Goal: Task Accomplishment & Management: Manage account settings

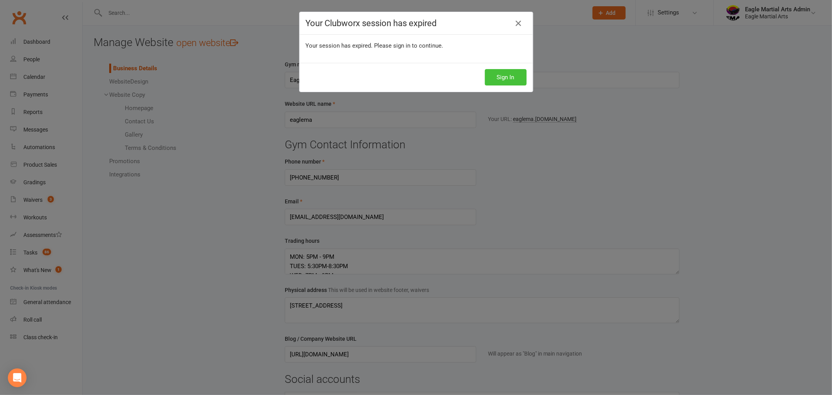
click at [493, 77] on button "Sign In" at bounding box center [506, 77] width 42 height 16
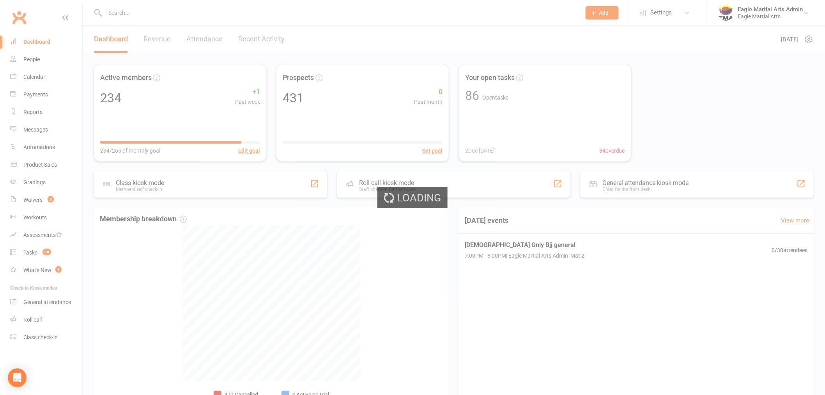
select select "trial_expired"
select select "100"
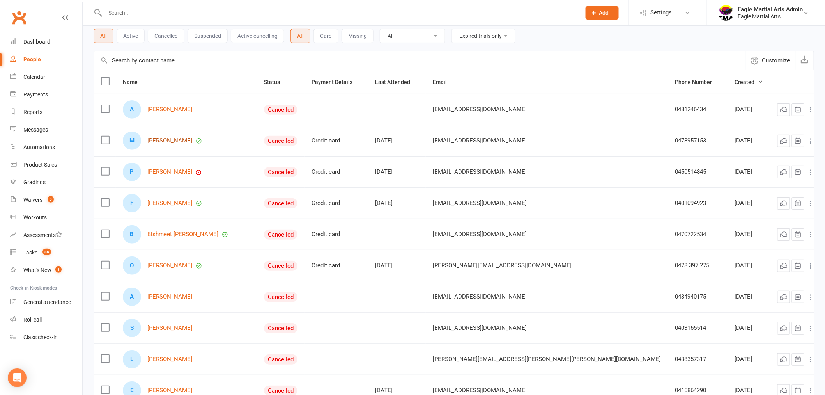
scroll to position [43, 0]
click at [36, 42] on div "Dashboard" at bounding box center [36, 42] width 27 height 6
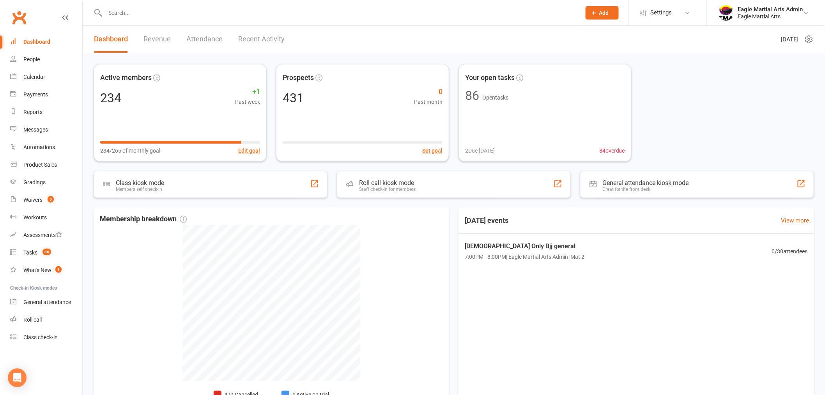
click at [130, 16] on input "text" at bounding box center [339, 12] width 473 height 11
type input "s"
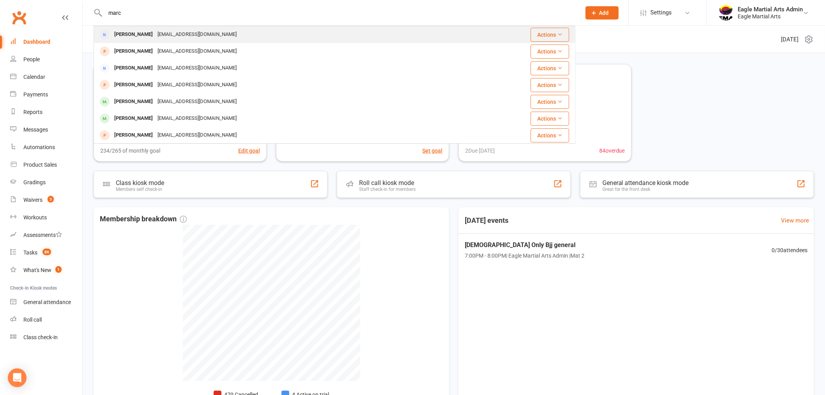
type input "marc"
click at [155, 37] on div "[EMAIL_ADDRESS][DOMAIN_NAME]" at bounding box center [197, 34] width 84 height 11
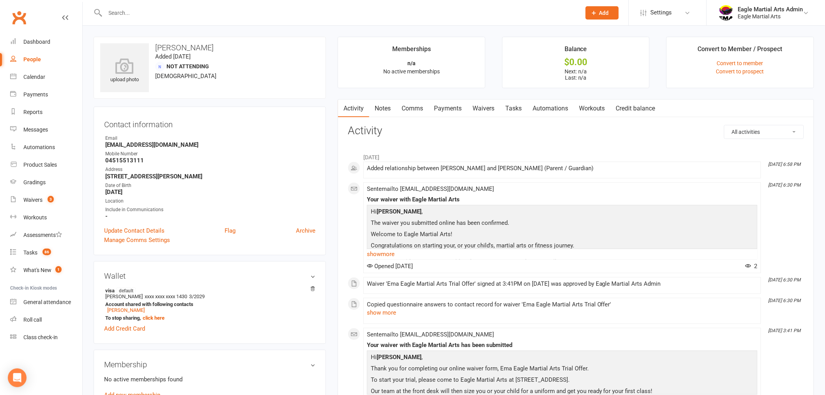
click at [455, 106] on link "Payments" at bounding box center [448, 108] width 39 height 18
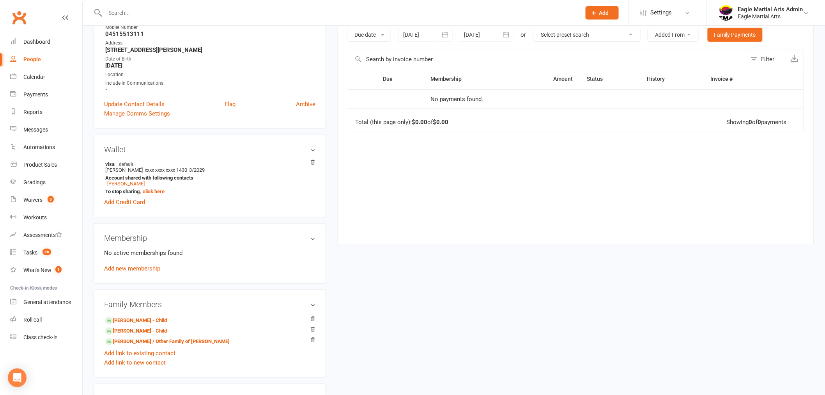
scroll to position [130, 0]
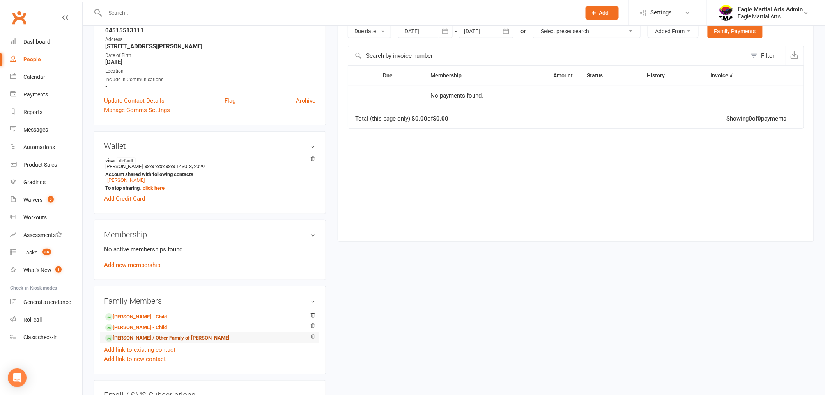
click at [131, 337] on link "[PERSON_NAME] / Other Family of [PERSON_NAME]" at bounding box center [167, 338] width 124 height 8
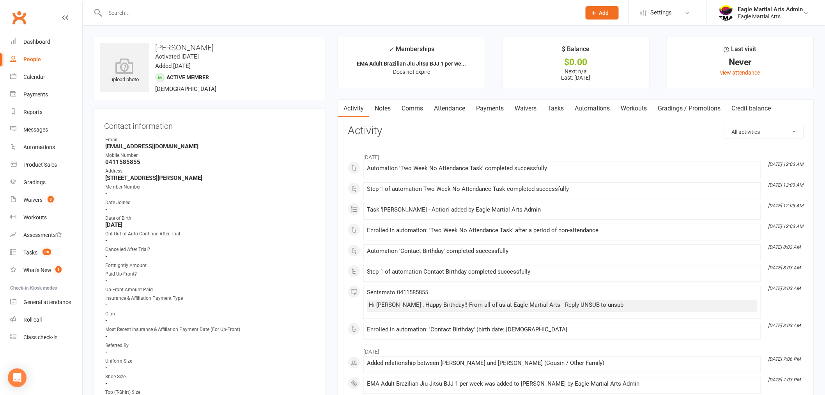
click at [497, 106] on link "Payments" at bounding box center [490, 108] width 39 height 18
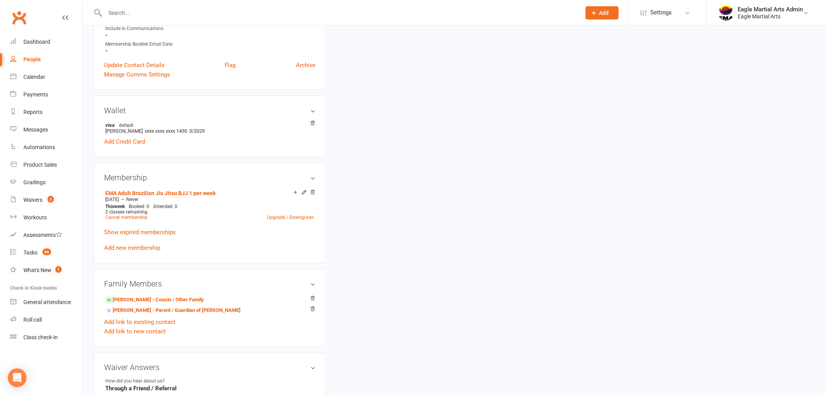
scroll to position [390, 0]
click at [131, 297] on link "[PERSON_NAME] - Cousin / Other Family" at bounding box center [154, 298] width 99 height 8
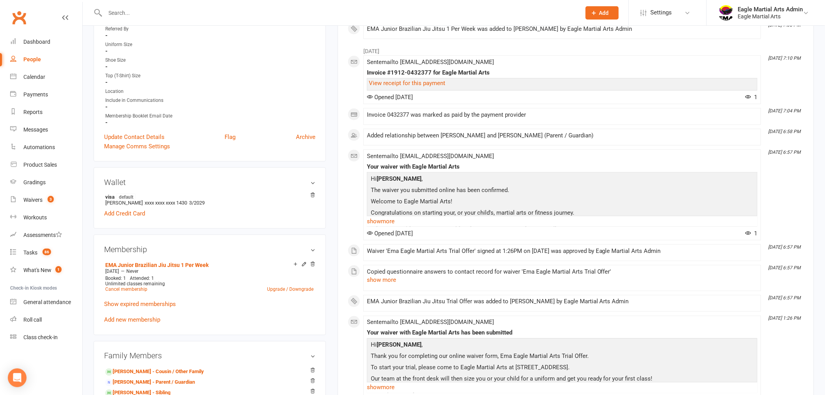
scroll to position [390, 0]
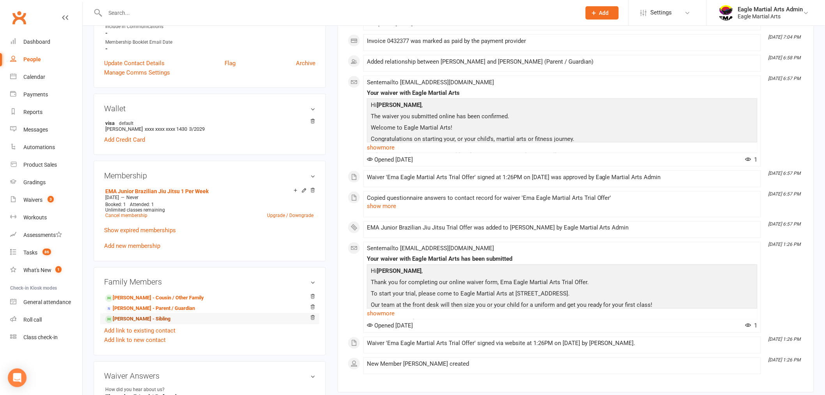
click at [137, 320] on link "[PERSON_NAME] - Sibling" at bounding box center [137, 319] width 65 height 8
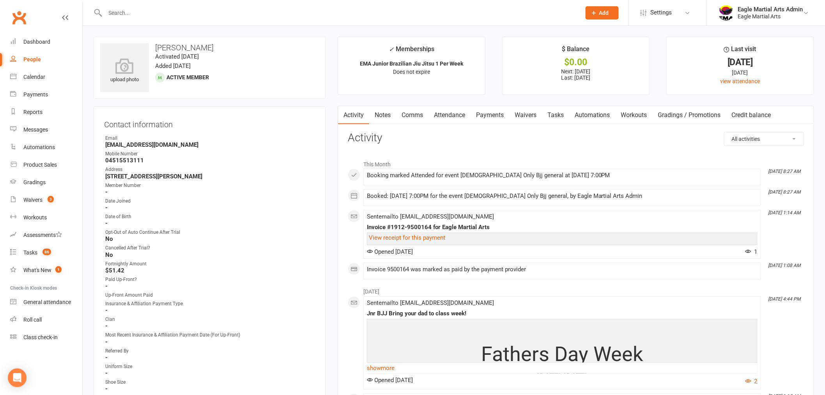
click at [498, 113] on link "Payments" at bounding box center [490, 115] width 39 height 18
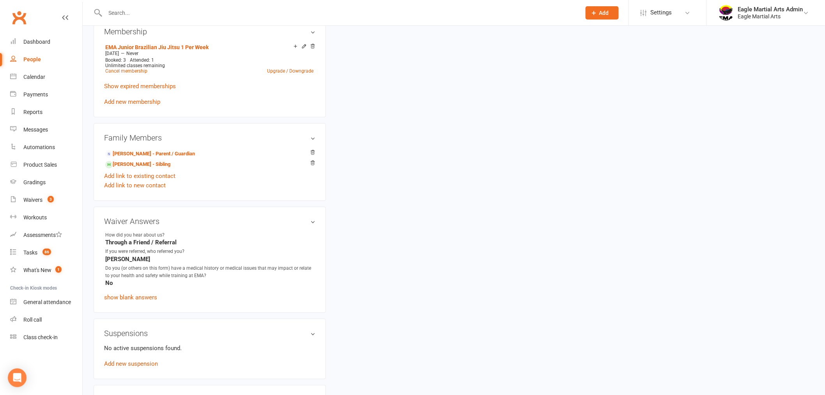
scroll to position [606, 0]
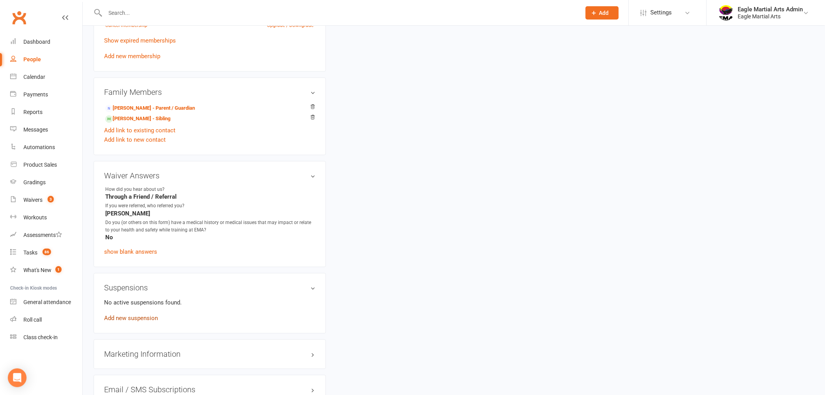
click at [129, 315] on link "Add new suspension" at bounding box center [131, 318] width 54 height 7
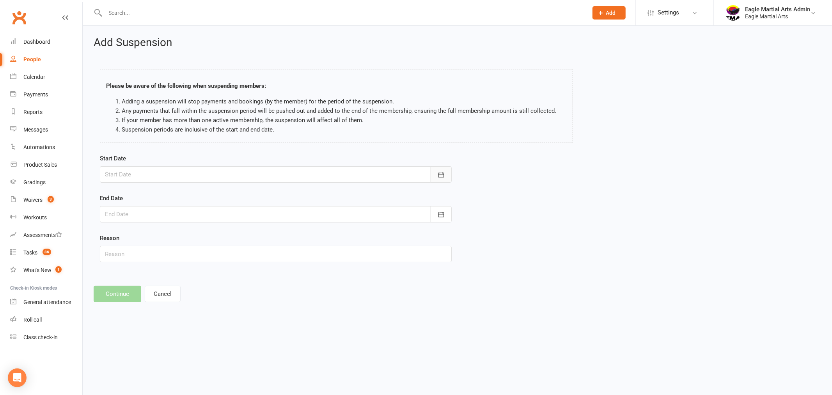
click at [445, 177] on button "button" at bounding box center [441, 174] width 21 height 16
click at [150, 250] on span "15" at bounding box center [148, 253] width 6 height 6
type input "[DATE]"
click at [445, 213] on button "button" at bounding box center [441, 214] width 21 height 16
click at [234, 235] on icon "button" at bounding box center [235, 234] width 5 height 6
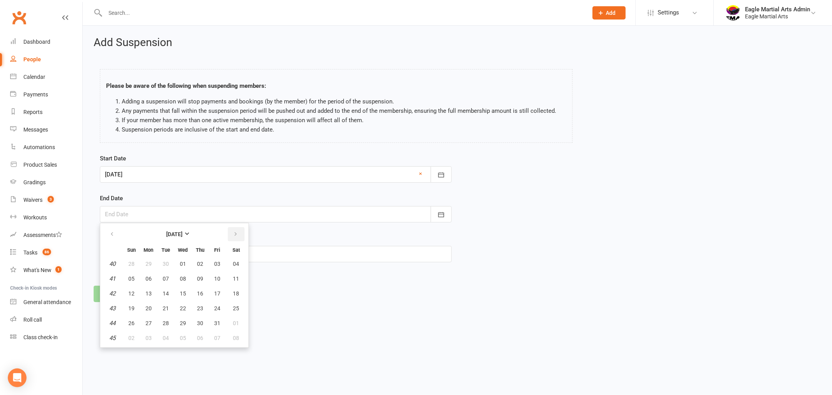
click at [234, 235] on icon "button" at bounding box center [235, 234] width 5 height 6
click at [148, 290] on span "10" at bounding box center [148, 293] width 6 height 6
type input "[DATE]"
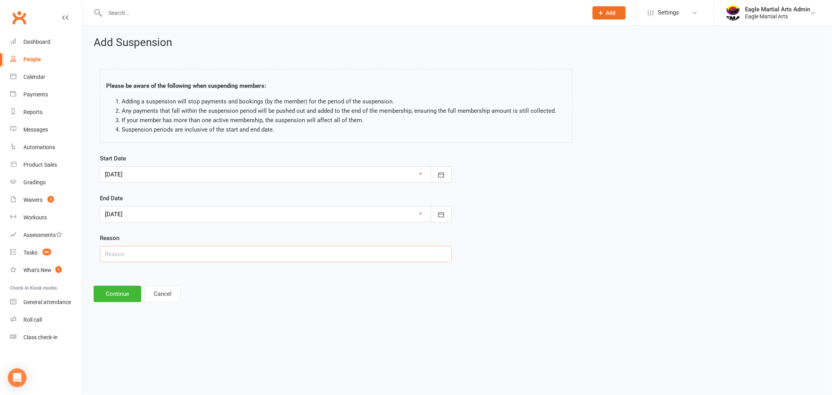
click at [162, 260] on input "text" at bounding box center [276, 254] width 352 height 16
type input "Holiday"
click at [123, 291] on button "Continue" at bounding box center [118, 293] width 48 height 16
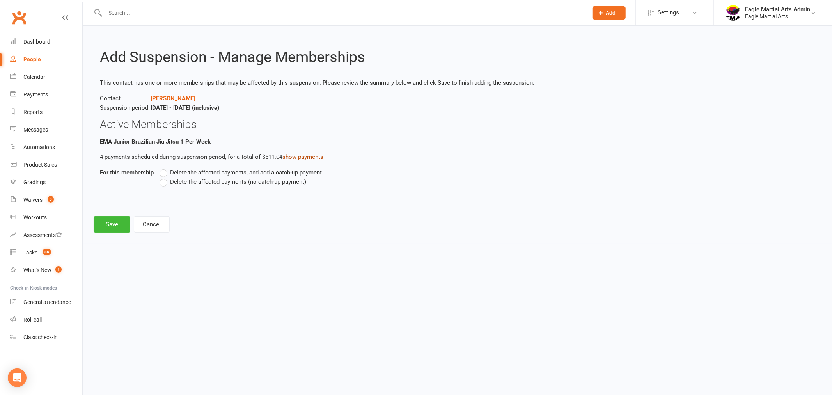
click at [298, 158] on link "show payments" at bounding box center [302, 156] width 41 height 7
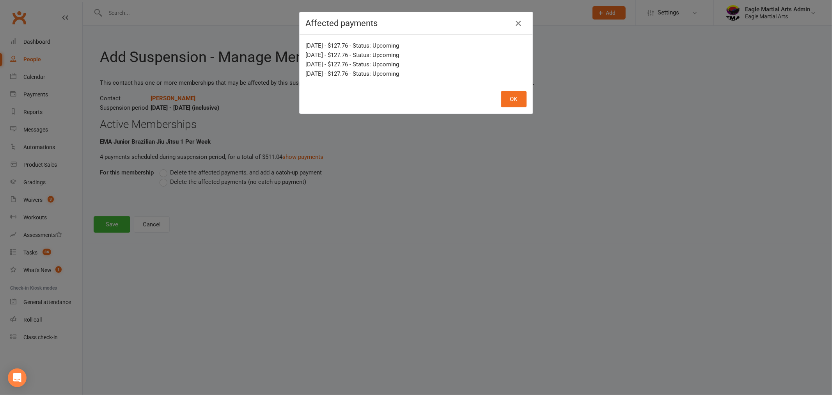
drag, startPoint x: 303, startPoint y: 46, endPoint x: 419, endPoint y: 75, distance: 119.9
click at [419, 75] on div "[DATE] - $127.76 - Status: Upcoming [DATE] - $127.76 - Status: Upcoming [DATE] …" at bounding box center [415, 60] width 233 height 50
copy div "[DATE] - $127.76 - Status: Upcoming [DATE] - $127.76 - Status: Upcoming [DATE] …"
click at [506, 101] on button "OK" at bounding box center [513, 99] width 25 height 16
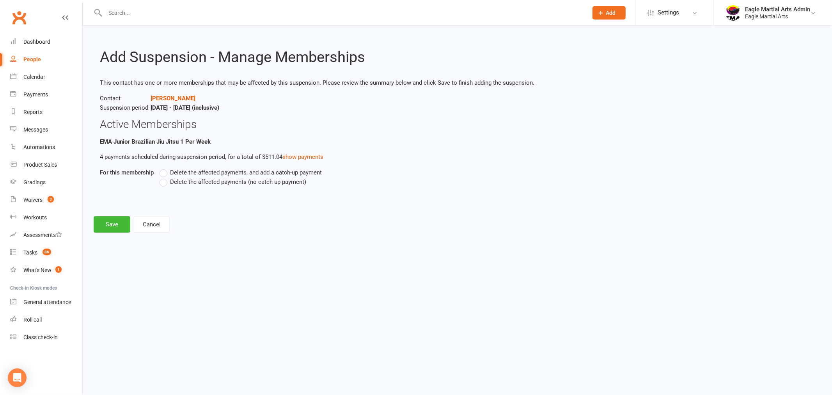
click at [164, 184] on label "Delete the affected payments (no catch-up payment)" at bounding box center [232, 181] width 147 height 9
click at [164, 177] on input "Delete the affected payments (no catch-up payment)" at bounding box center [161, 177] width 5 height 0
click at [104, 222] on button "Save" at bounding box center [112, 224] width 37 height 16
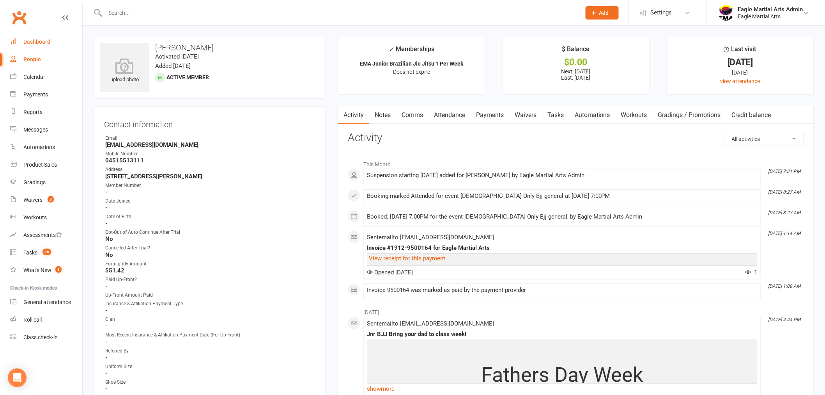
click at [48, 37] on link "Dashboard" at bounding box center [46, 42] width 72 height 18
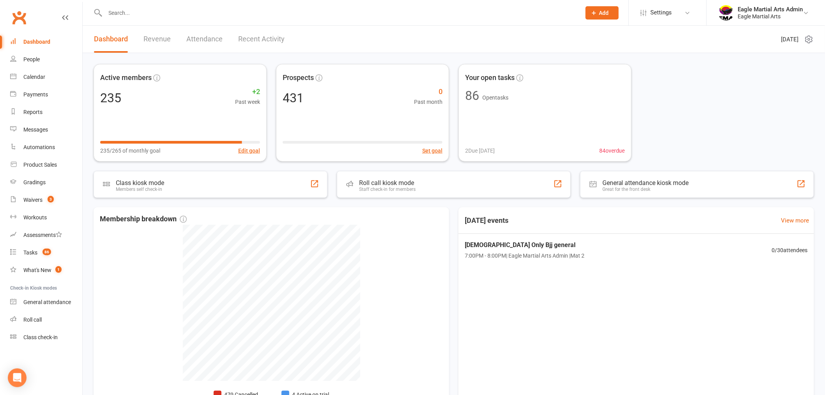
click at [119, 14] on input "text" at bounding box center [339, 12] width 473 height 11
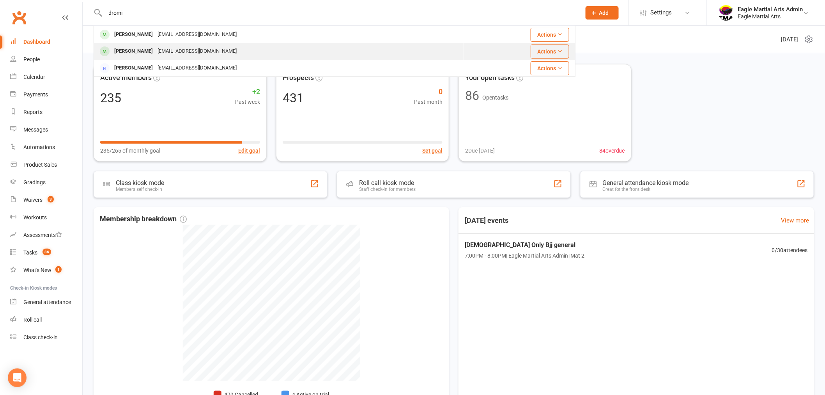
type input "dromi"
click at [155, 46] on div "[EMAIL_ADDRESS][DOMAIN_NAME]" at bounding box center [197, 51] width 84 height 11
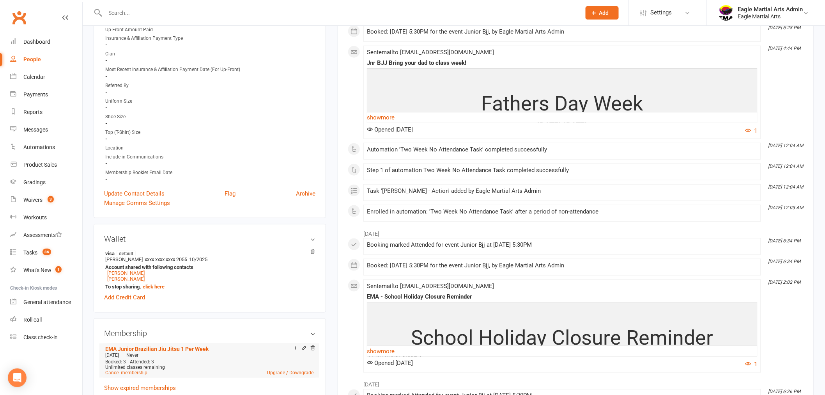
scroll to position [346, 0]
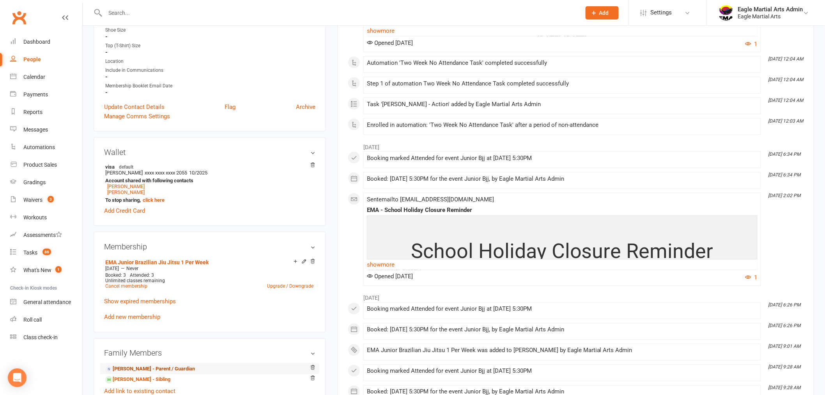
click at [139, 369] on link "[PERSON_NAME] - Parent / Guardian" at bounding box center [150, 369] width 90 height 8
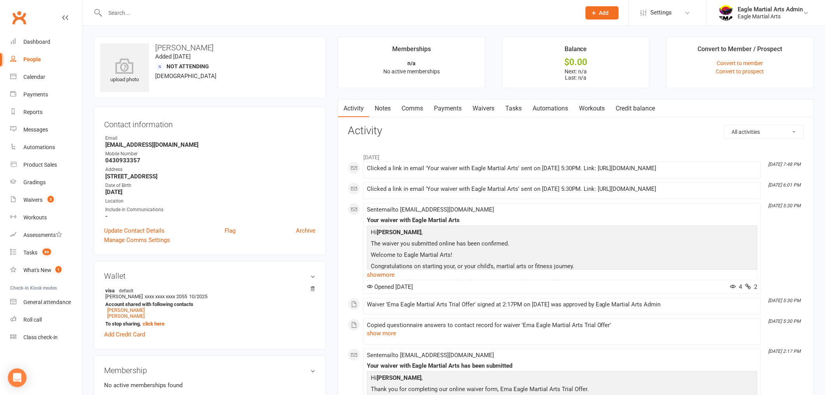
click at [457, 107] on link "Payments" at bounding box center [448, 108] width 39 height 18
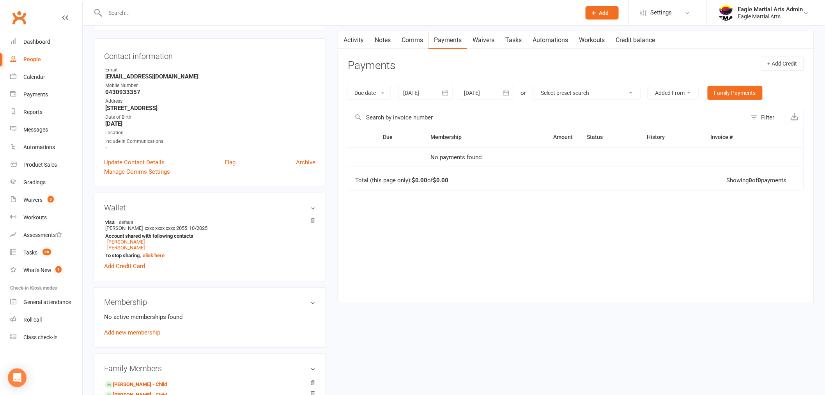
scroll to position [216, 0]
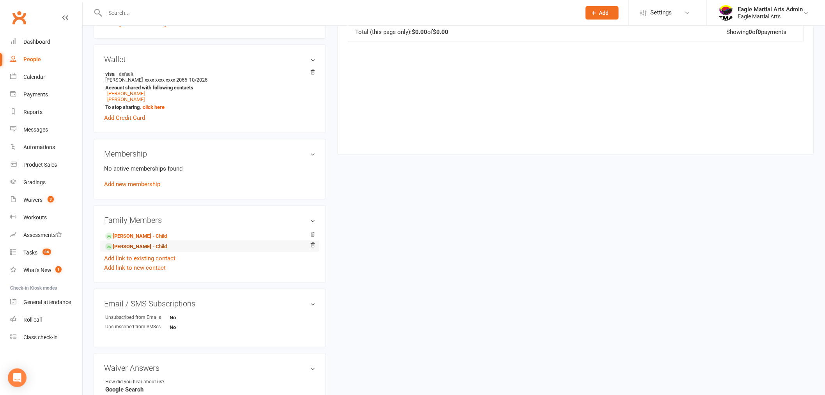
click at [128, 248] on link "[PERSON_NAME] - Child" at bounding box center [136, 247] width 62 height 8
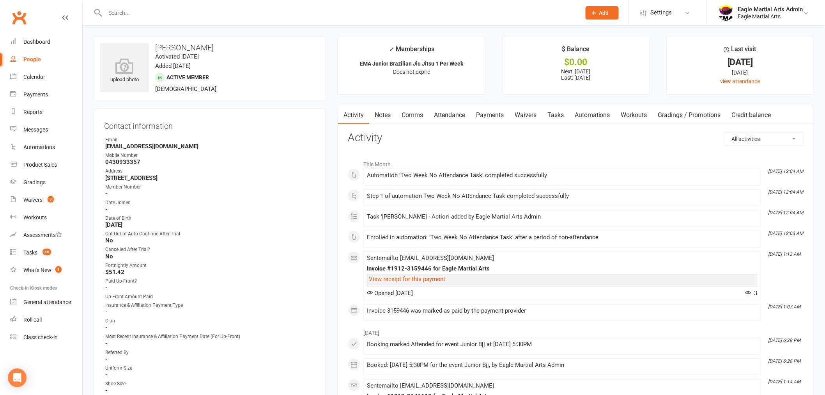
click at [497, 112] on link "Payments" at bounding box center [490, 115] width 39 height 18
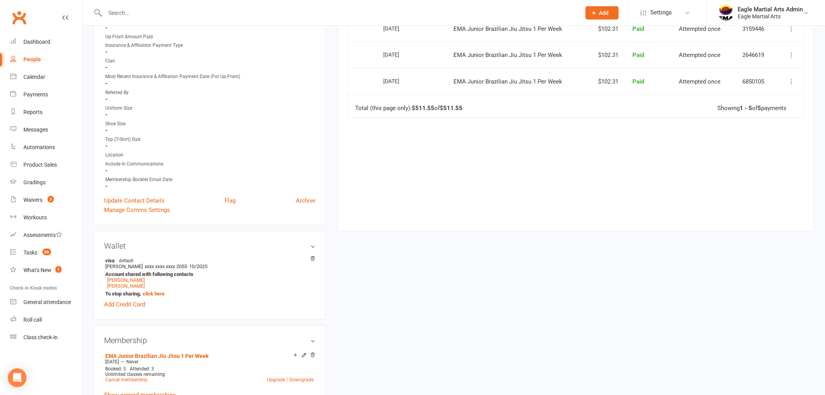
scroll to position [346, 0]
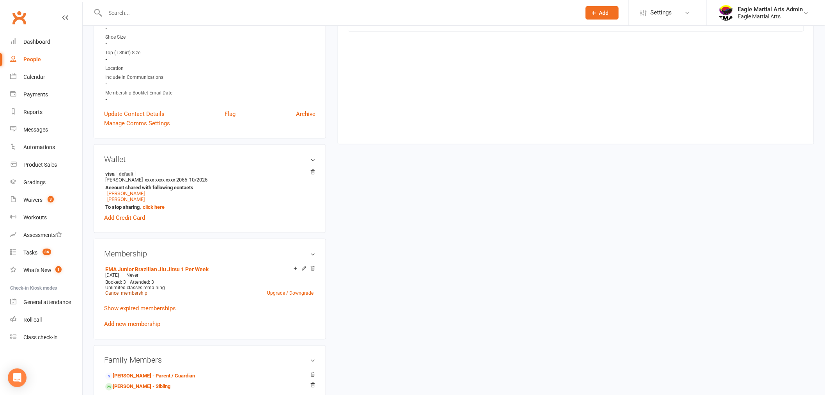
click at [122, 293] on link "Cancel membership" at bounding box center [126, 293] width 42 height 5
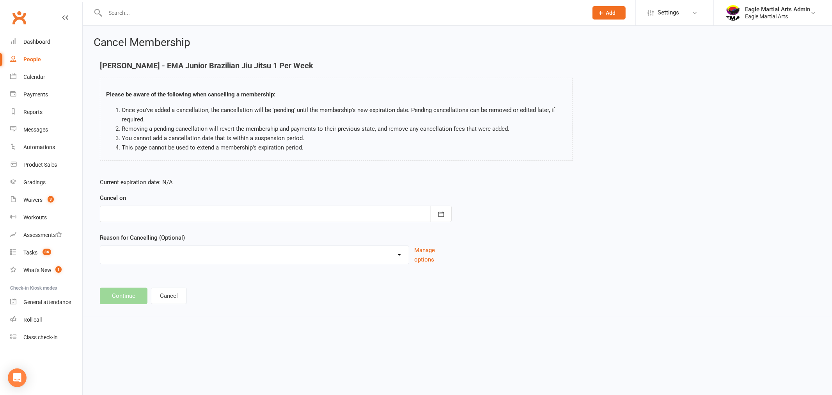
click at [384, 218] on div at bounding box center [276, 214] width 352 height 16
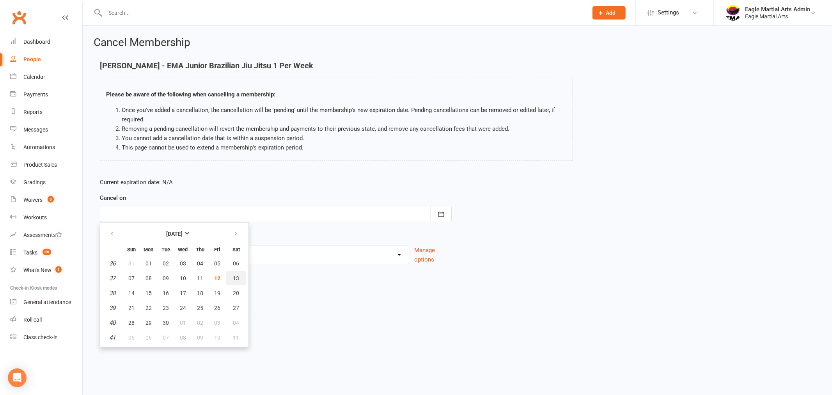
click at [236, 276] on button "13" at bounding box center [236, 278] width 20 height 14
type input "[DATE]"
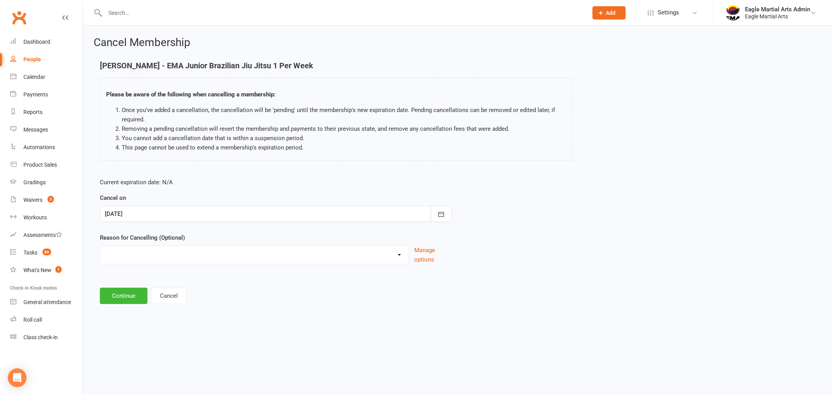
click at [267, 257] on select "10 class pass Full member Guest Only Holiday Injury Lost interest moved House /…" at bounding box center [254, 254] width 308 height 16
select select "5"
click at [100, 246] on select "10 class pass Full member Guest Only Holiday Injury Lost interest moved House /…" at bounding box center [254, 254] width 308 height 16
click at [125, 297] on button "Continue" at bounding box center [124, 295] width 48 height 16
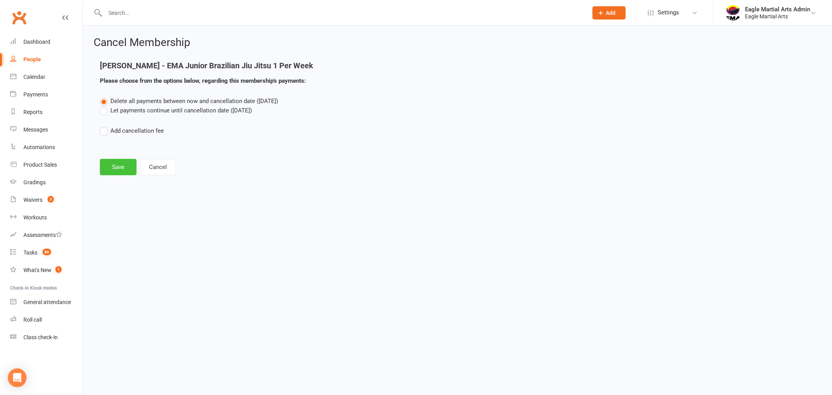
click at [119, 167] on button "Save" at bounding box center [118, 167] width 37 height 16
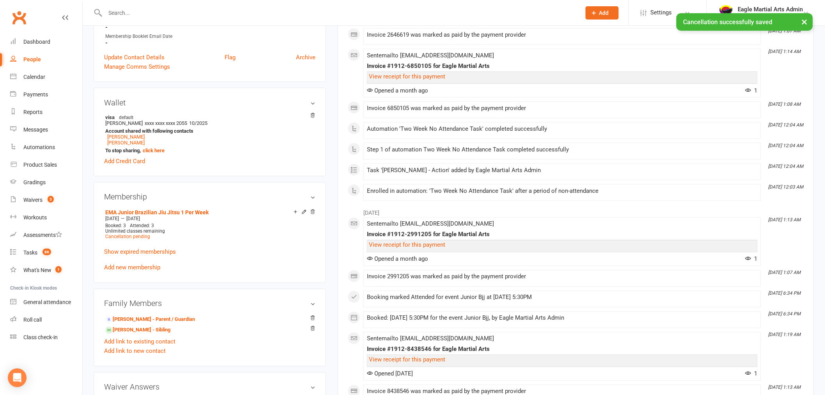
scroll to position [433, 0]
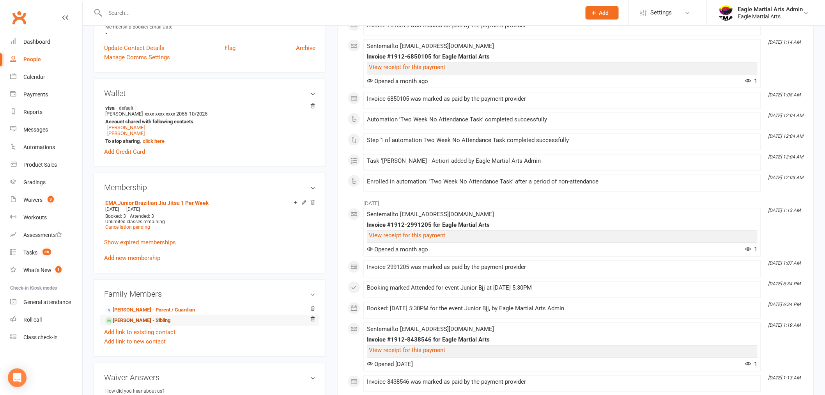
click at [135, 320] on link "[PERSON_NAME] - Sibling" at bounding box center [137, 321] width 65 height 8
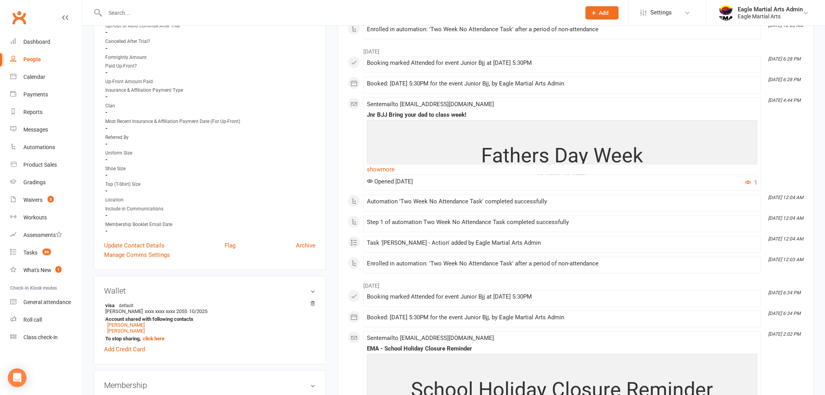
scroll to position [260, 0]
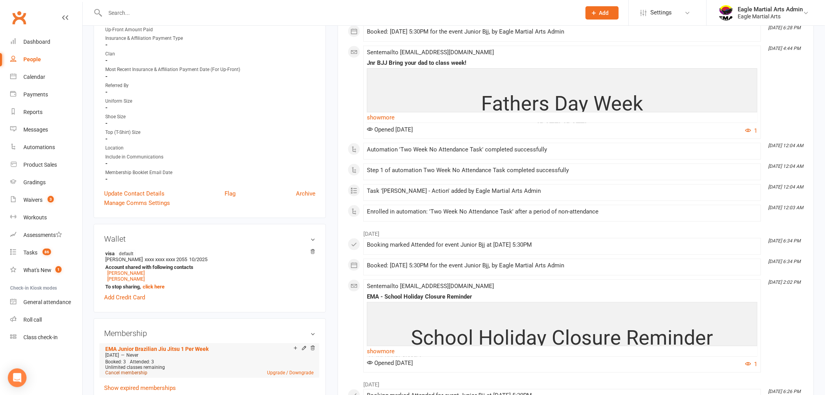
click at [114, 372] on link "Cancel membership" at bounding box center [126, 372] width 42 height 5
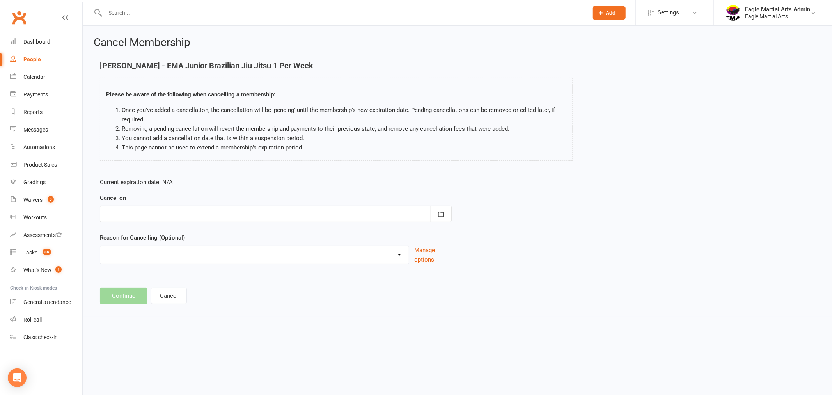
click at [203, 209] on div at bounding box center [276, 214] width 352 height 16
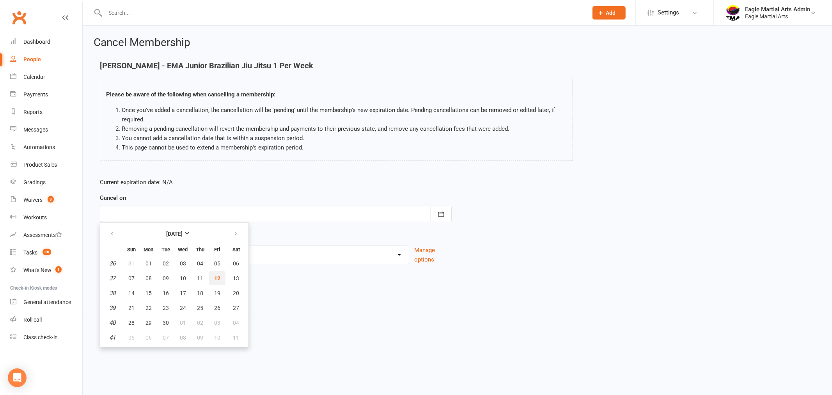
click at [216, 278] on span "12" at bounding box center [217, 278] width 6 height 6
type input "[DATE]"
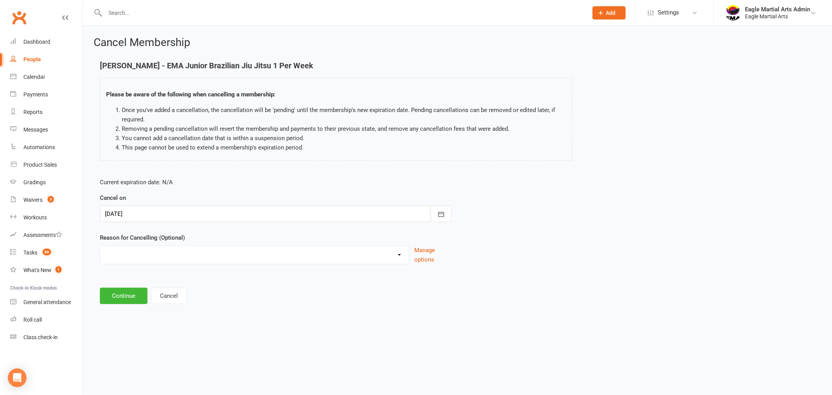
click at [154, 252] on select "10 class pass Full member Guest Only Holiday Injury Lost interest moved House /…" at bounding box center [254, 254] width 308 height 16
select select "5"
click at [100, 246] on select "10 class pass Full member Guest Only Holiday Injury Lost interest moved House /…" at bounding box center [254, 254] width 308 height 16
click at [118, 297] on button "Continue" at bounding box center [124, 295] width 48 height 16
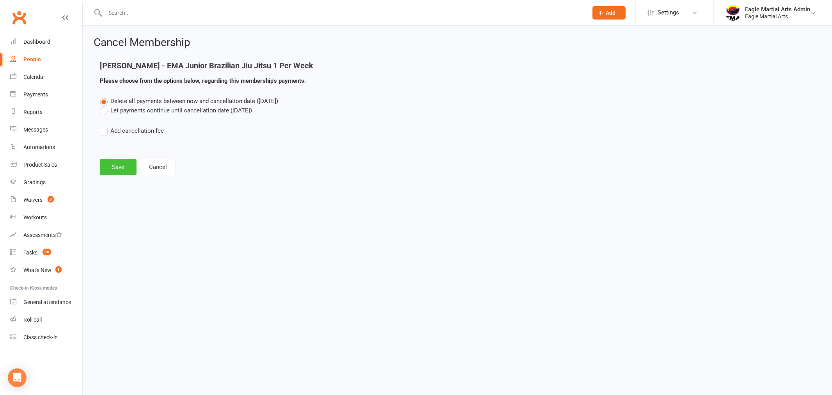
click at [118, 170] on button "Save" at bounding box center [118, 167] width 37 height 16
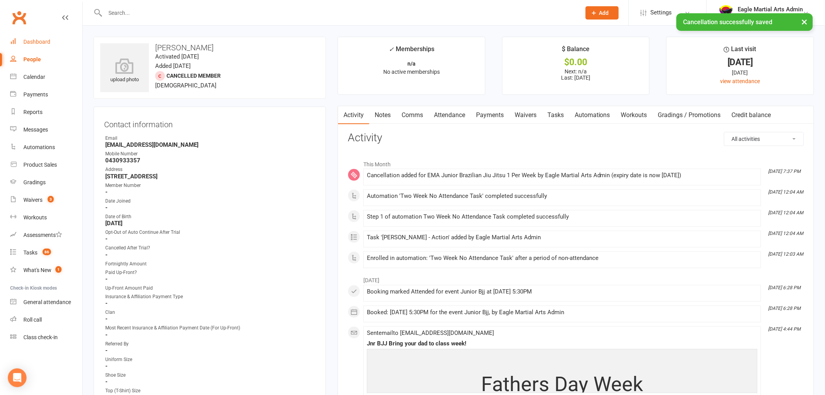
click at [37, 36] on link "Dashboard" at bounding box center [46, 42] width 72 height 18
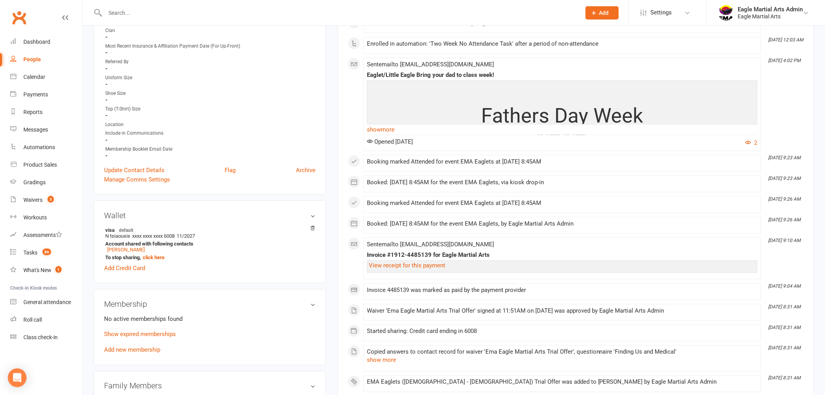
scroll to position [303, 0]
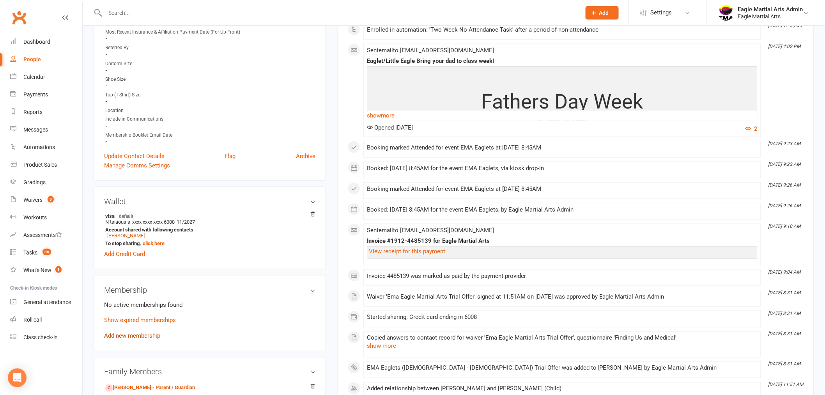
click at [142, 333] on link "Add new membership" at bounding box center [132, 335] width 56 height 7
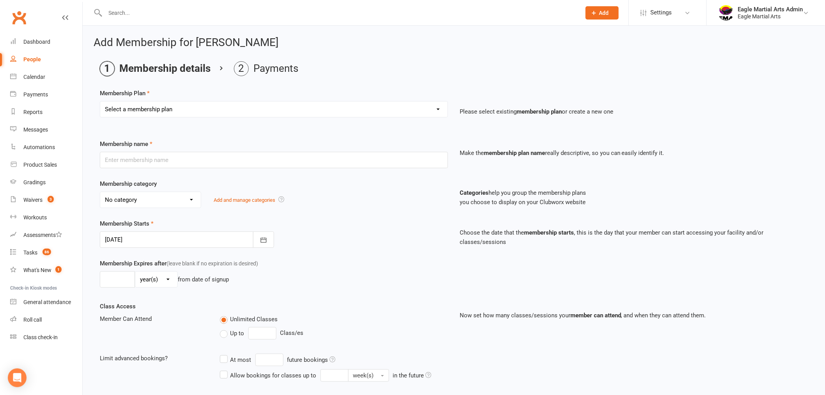
click at [441, 110] on select "Select a membership plan Create new Membership Plan EMA Eaglets ([DEMOGRAPHIC_D…" at bounding box center [273, 109] width 347 height 16
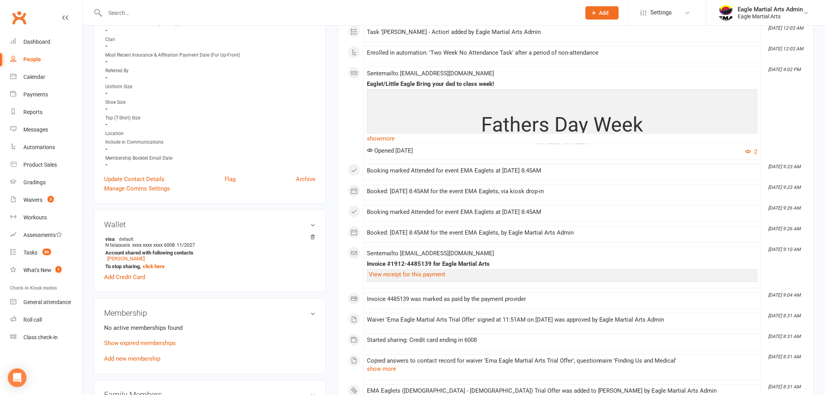
scroll to position [303, 0]
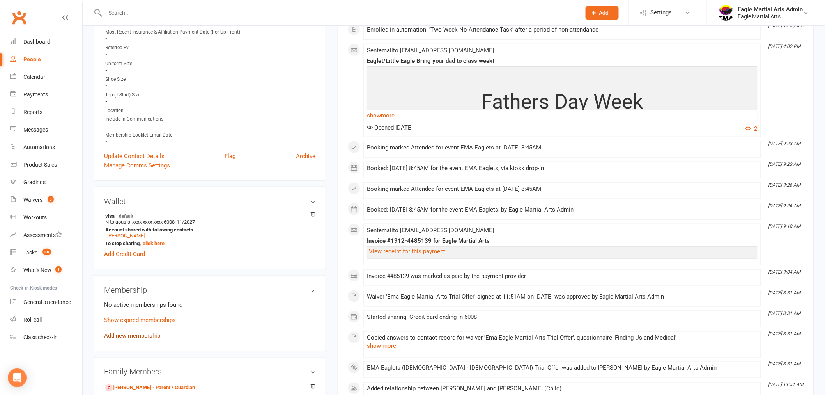
click at [140, 333] on link "Add new membership" at bounding box center [132, 335] width 56 height 7
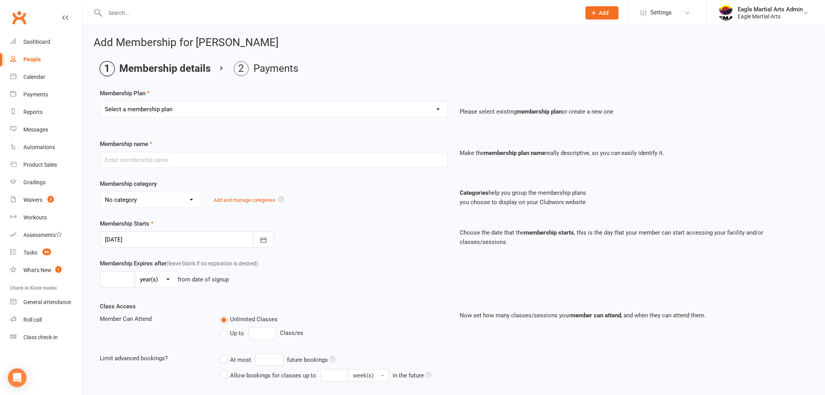
click at [435, 105] on select "Select a membership plan Create new Membership Plan EMA Eaglets (3yo - 4yo) Tri…" at bounding box center [273, 109] width 347 height 16
select select "64"
click at [100, 101] on select "Select a membership plan Create new Membership Plan EMA Eaglets (3yo - 4yo) Tri…" at bounding box center [273, 109] width 347 height 16
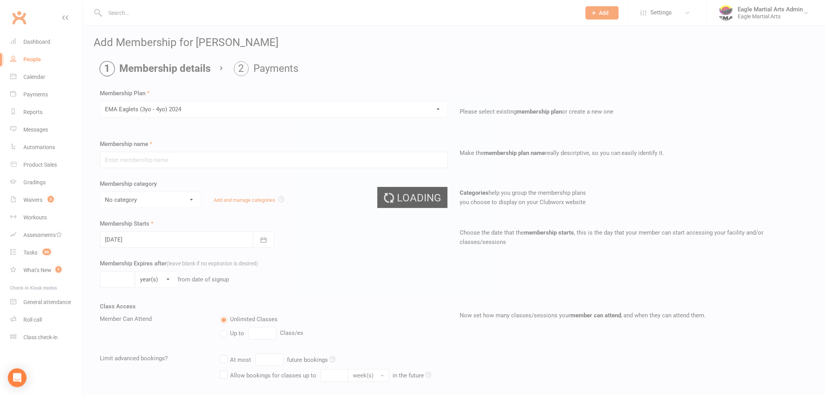
type input "EMA Eaglets (3yo - 4yo) 2024"
select select "3"
type input "0"
type input "2"
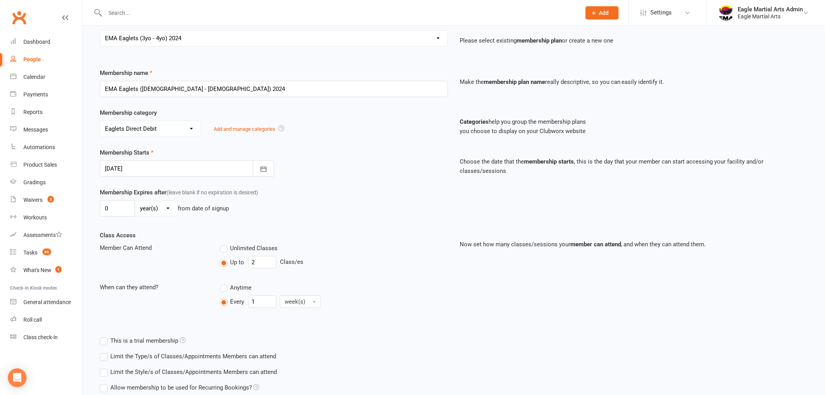
scroll to position [158, 0]
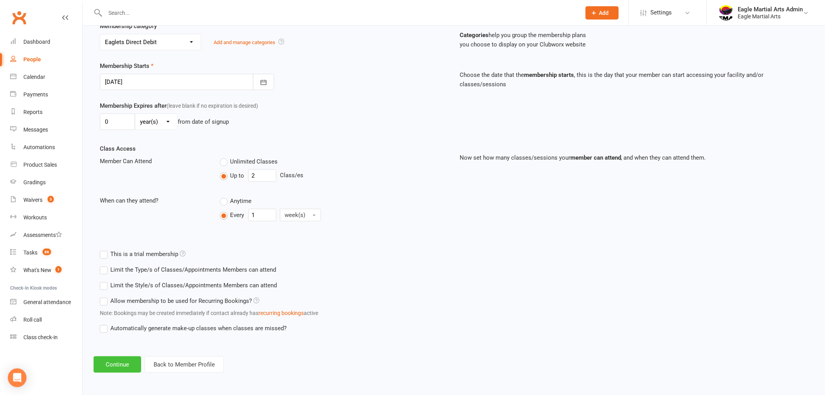
click at [125, 365] on button "Continue" at bounding box center [118, 364] width 48 height 16
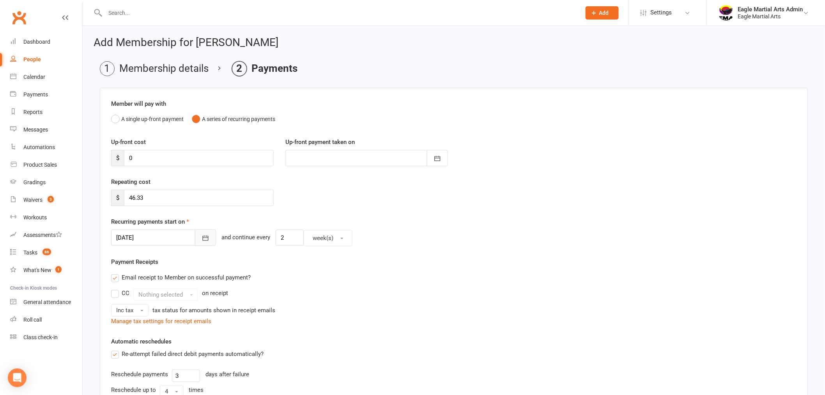
click at [202, 239] on icon "button" at bounding box center [206, 238] width 8 height 8
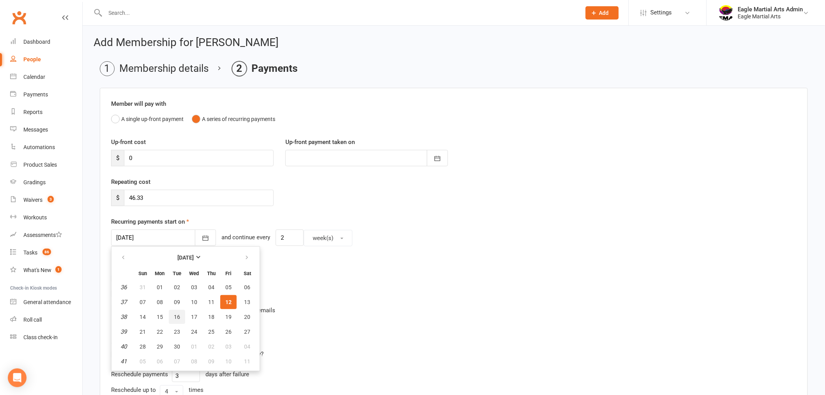
click at [179, 313] on button "16" at bounding box center [177, 317] width 16 height 14
type input "[DATE]"
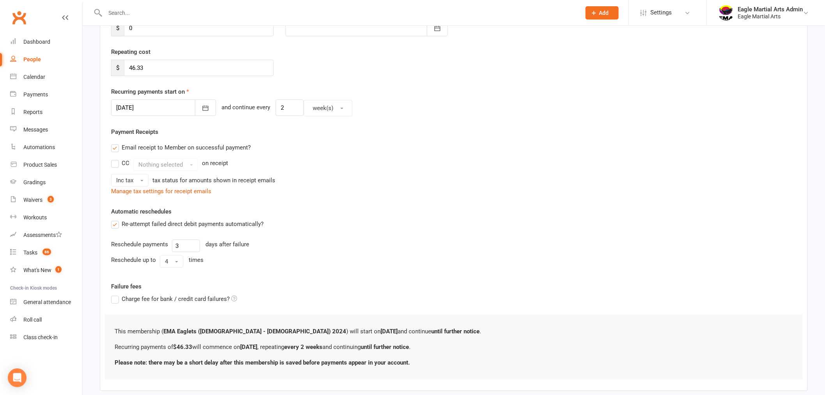
scroll to position [173, 0]
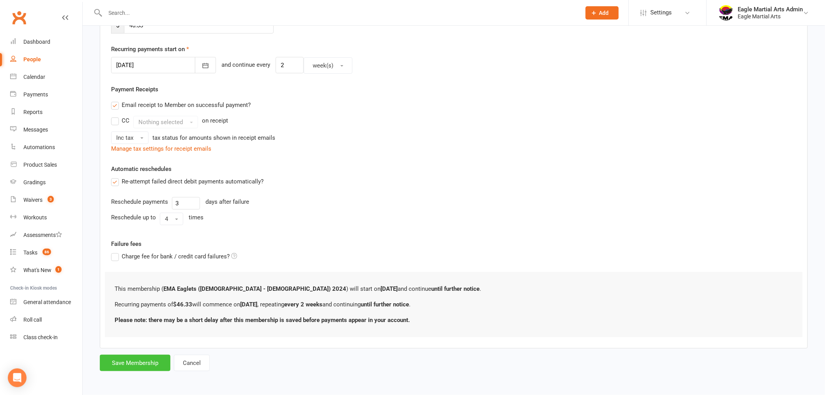
click at [133, 358] on button "Save Membership" at bounding box center [135, 362] width 71 height 16
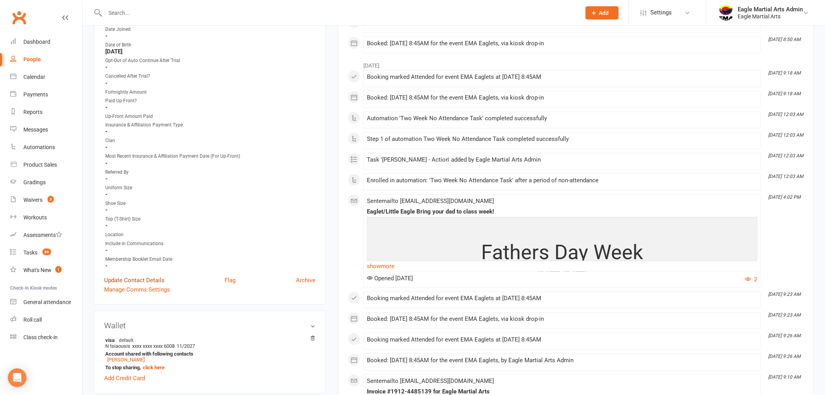
click at [145, 277] on link "Update Contact Details" at bounding box center [134, 279] width 60 height 9
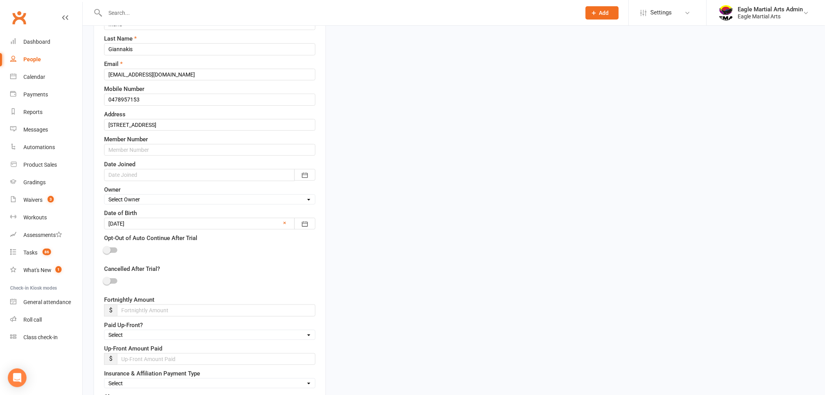
scroll to position [123, 0]
click at [145, 307] on input "number" at bounding box center [216, 308] width 198 height 12
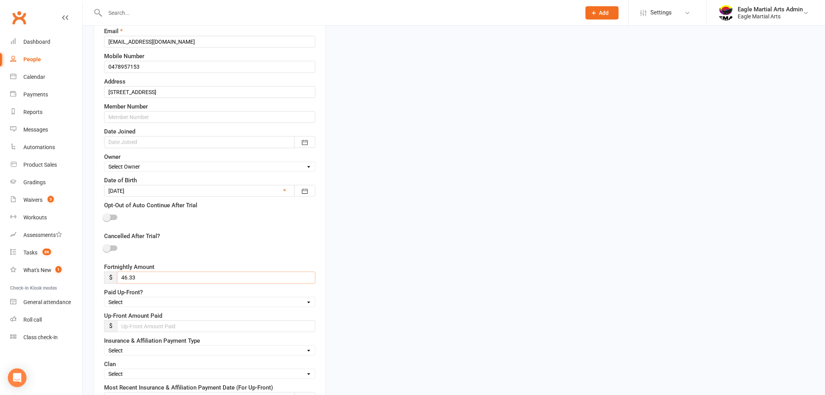
scroll to position [167, 0]
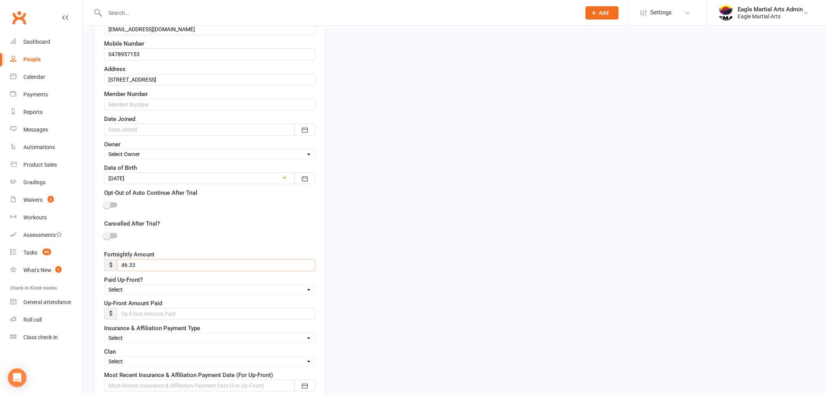
type input "46.33"
click at [307, 338] on select "Select Up-Front Fortnightly" at bounding box center [210, 337] width 211 height 9
select select "Up-Front"
click at [105, 334] on select "Select Up-Front Fortnightly" at bounding box center [210, 337] width 211 height 9
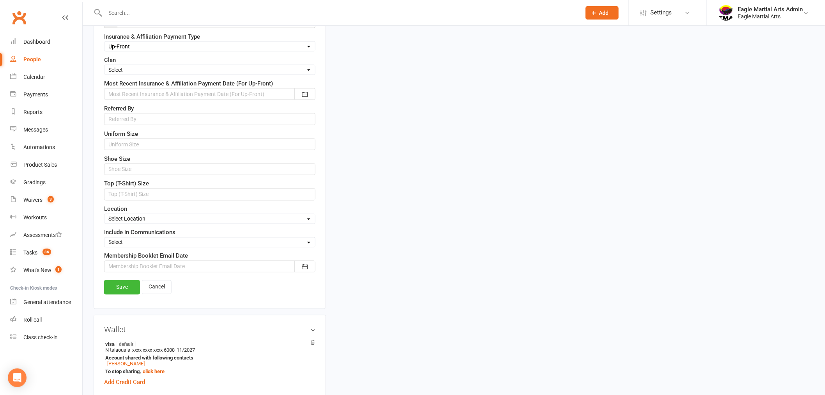
scroll to position [470, 0]
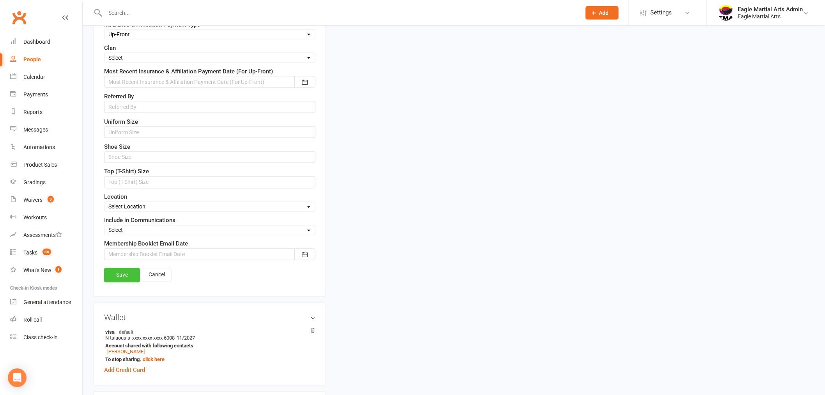
click at [122, 275] on link "Save" at bounding box center [122, 275] width 36 height 14
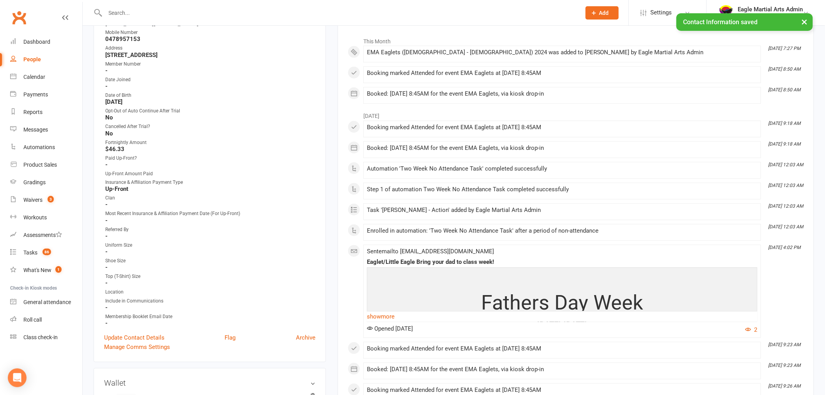
scroll to position [0, 0]
